Goal: Ask a question: Seek information or help from site administrators or community

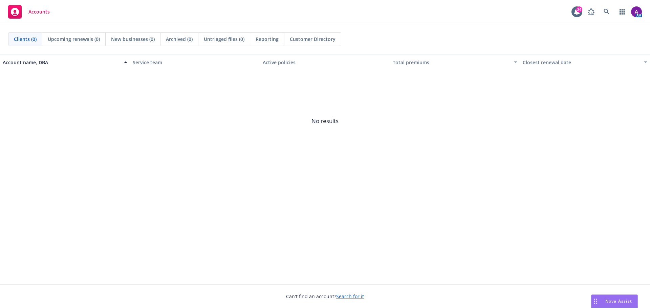
click at [609, 301] on span "Nova Assist" at bounding box center [618, 302] width 27 height 6
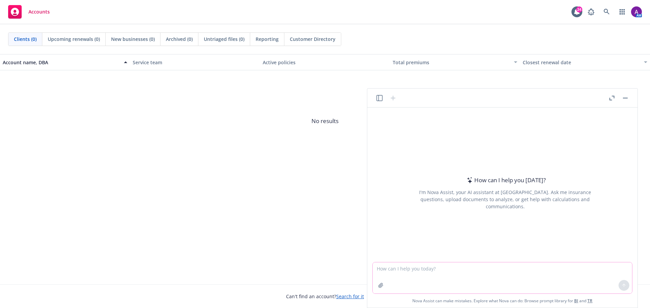
click at [499, 276] on textarea at bounding box center [502, 278] width 259 height 31
type textarea "C"
type textarea "P"
type textarea "Create a one page presentation that shows the employee benefit highlights of th…"
click at [622, 286] on icon at bounding box center [624, 285] width 5 height 5
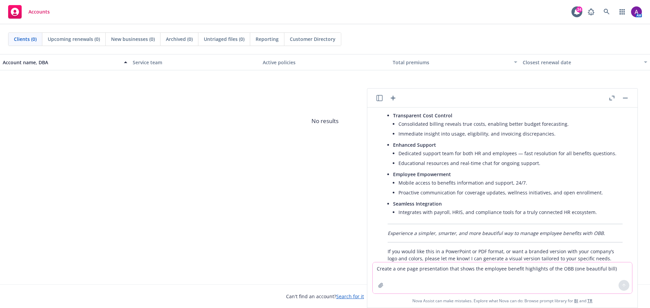
scroll to position [156, 0]
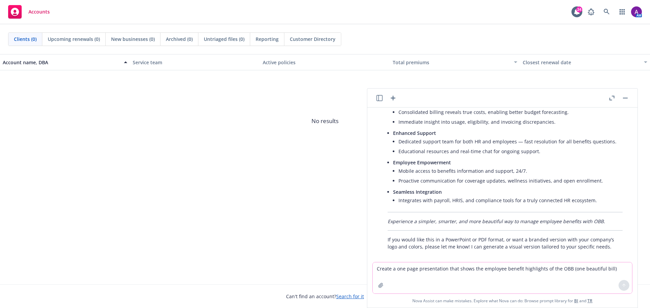
click at [455, 271] on textarea "Create a one page presentation that shows the employee benefit highlights of th…" at bounding box center [502, 278] width 259 height 31
type textarea "what are the employee benefit changes that are part of the big beautiful bill"
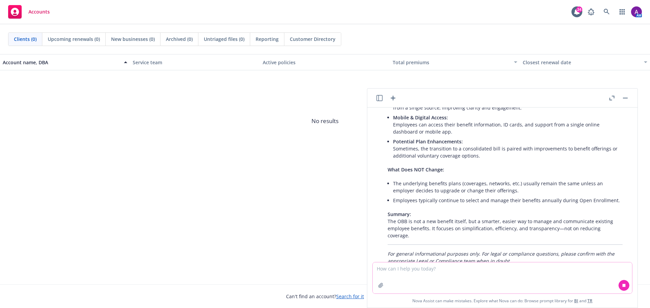
scroll to position [538, 0]
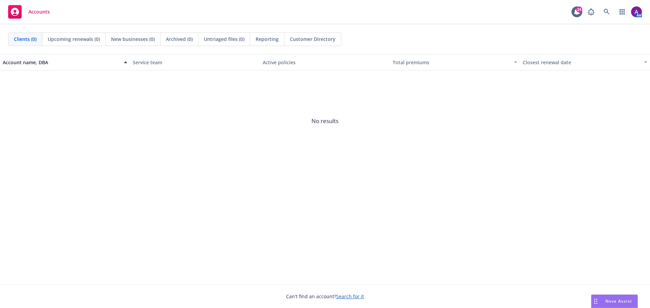
drag, startPoint x: 222, startPoint y: 0, endPoint x: 597, endPoint y: 297, distance: 478.2
click at [597, 297] on div "Drag to move" at bounding box center [595, 301] width 8 height 13
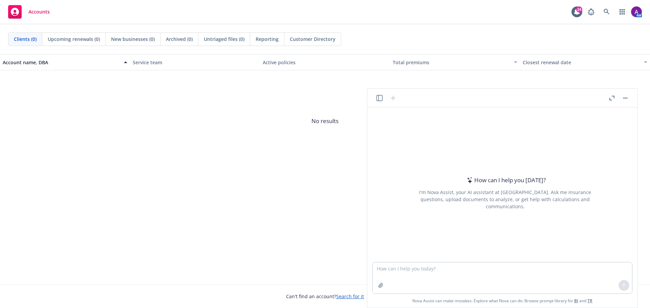
click at [378, 97] on icon "button" at bounding box center [379, 98] width 6 height 6
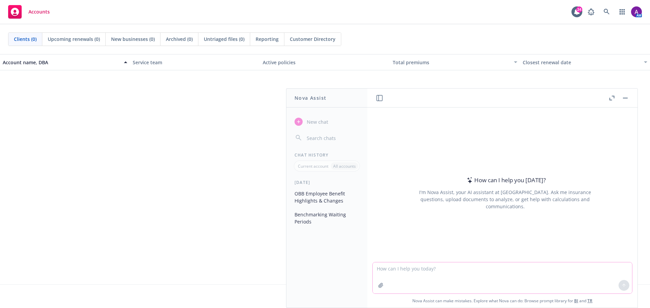
click at [407, 270] on textarea at bounding box center [502, 278] width 259 height 31
type textarea "Draft an employee facing guide to the employee benefit impacts of the one beaut…"
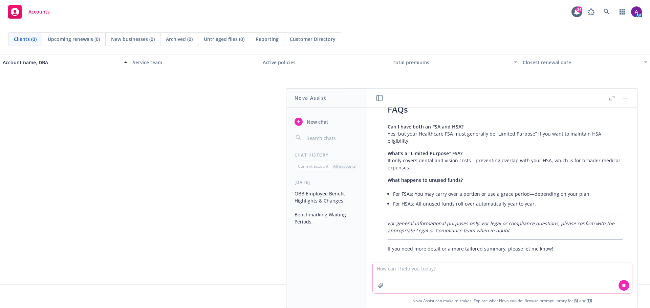
scroll to position [621, 0]
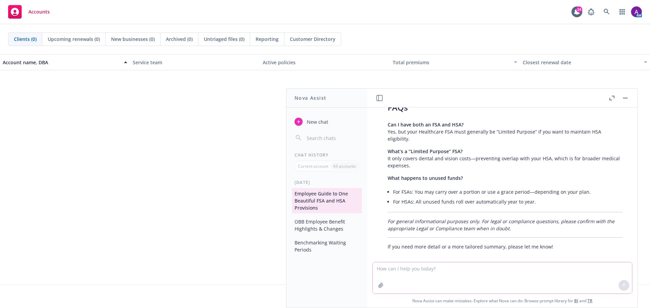
click at [454, 268] on textarea at bounding box center [502, 278] width 259 height 31
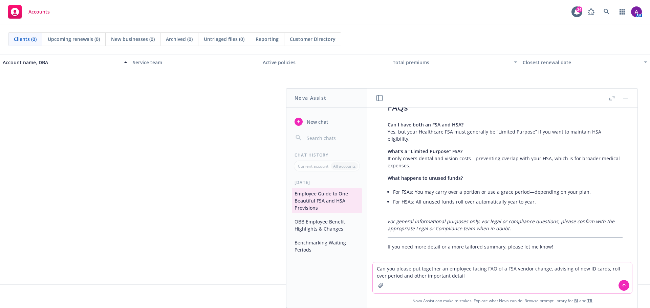
type textarea "Can you please put together an employee facing FAQ of a FSA vendor change, advi…"
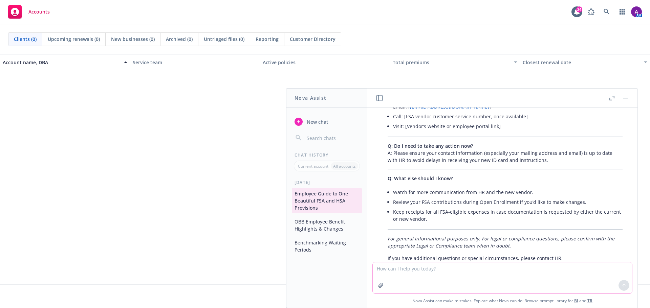
scroll to position [1199, 0]
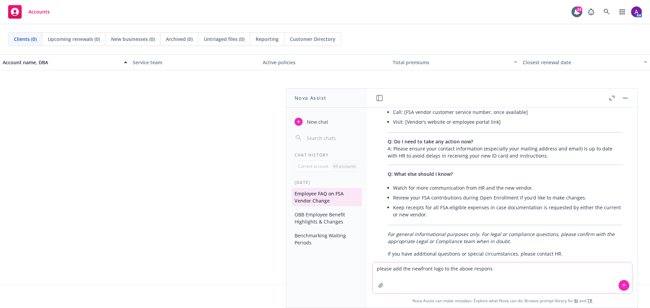
type textarea "please add the newfront logo to the above response"
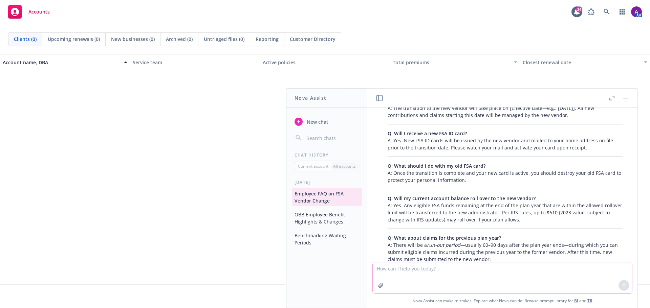
scroll to position [1521, 0]
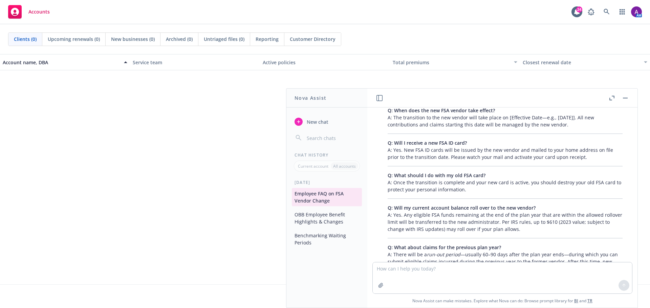
click at [613, 98] on icon "button" at bounding box center [611, 98] width 5 height 5
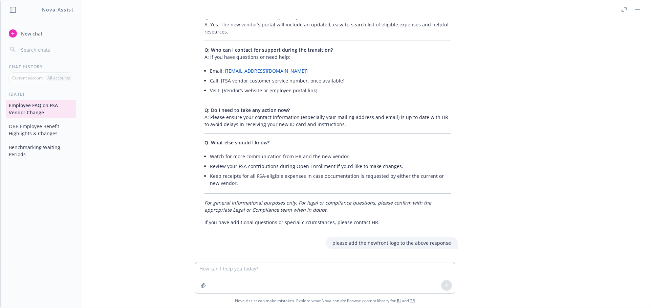
scroll to position [1019, 0]
